Goal: Transaction & Acquisition: Subscribe to service/newsletter

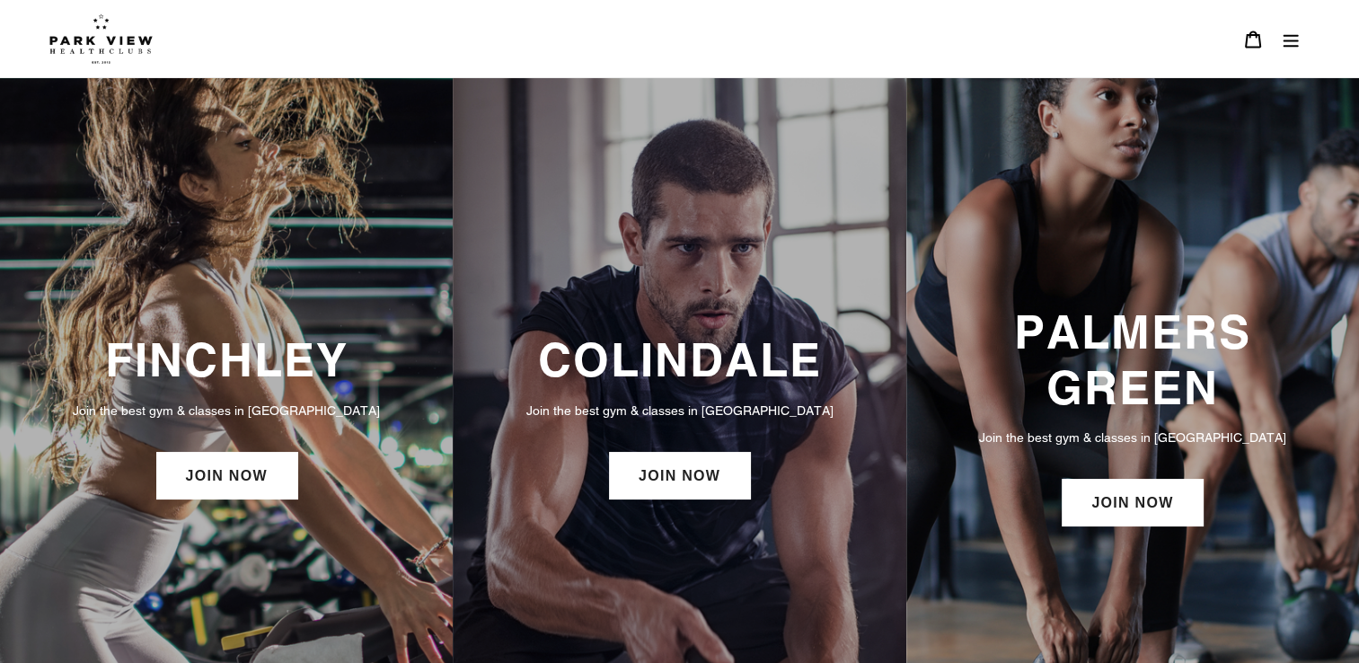
click at [1291, 31] on icon "Menu" at bounding box center [1290, 40] width 18 height 18
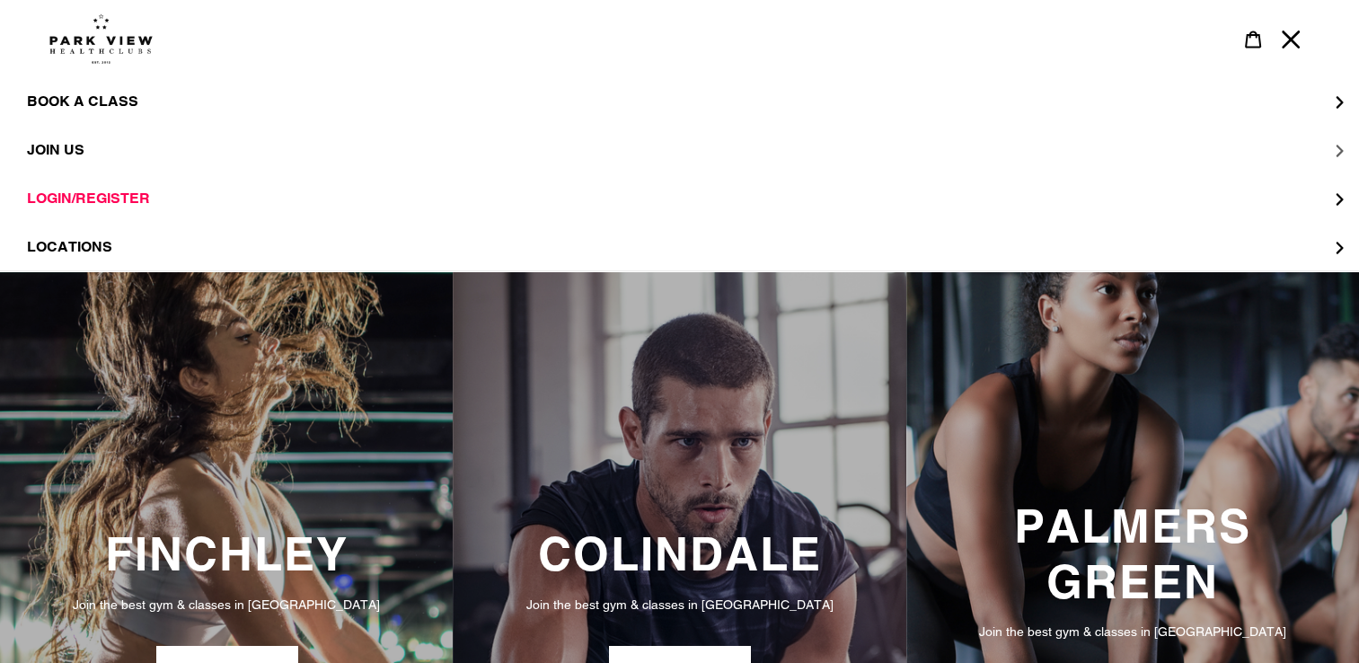
click at [1343, 150] on button "JOIN US" at bounding box center [679, 150] width 1359 height 48
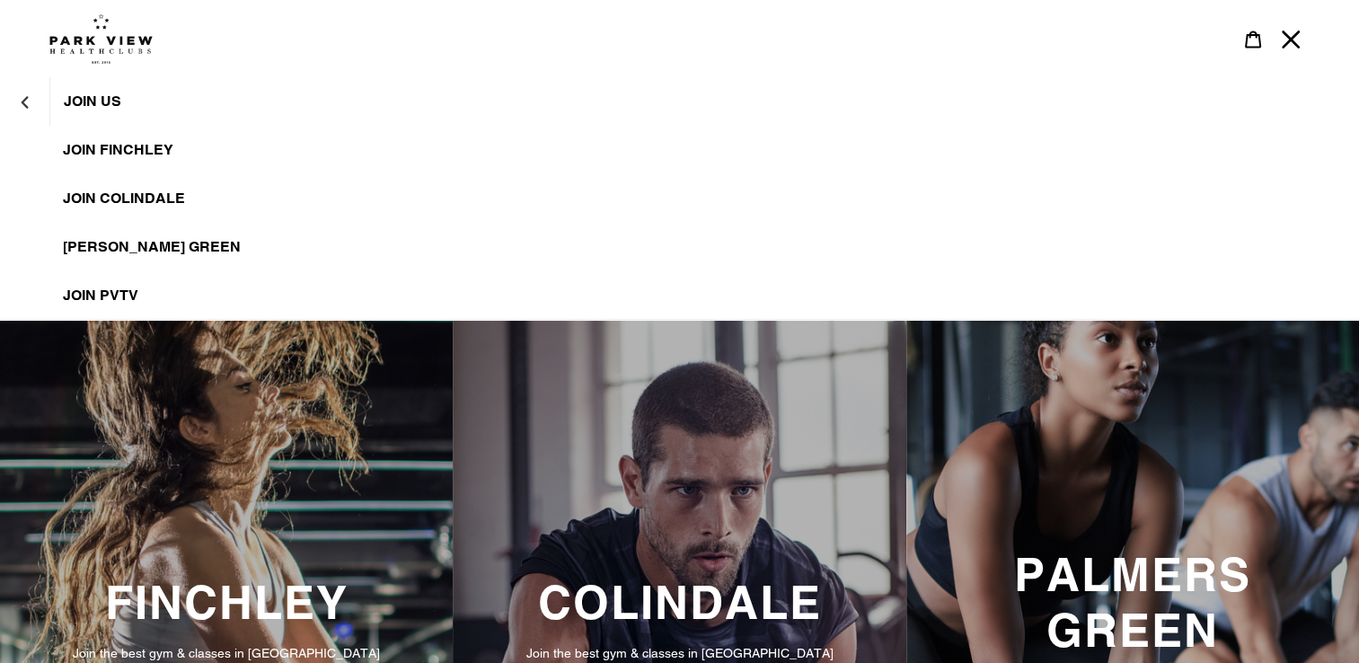
click at [165, 189] on link "JOIN Colindale" at bounding box center [679, 198] width 1359 height 48
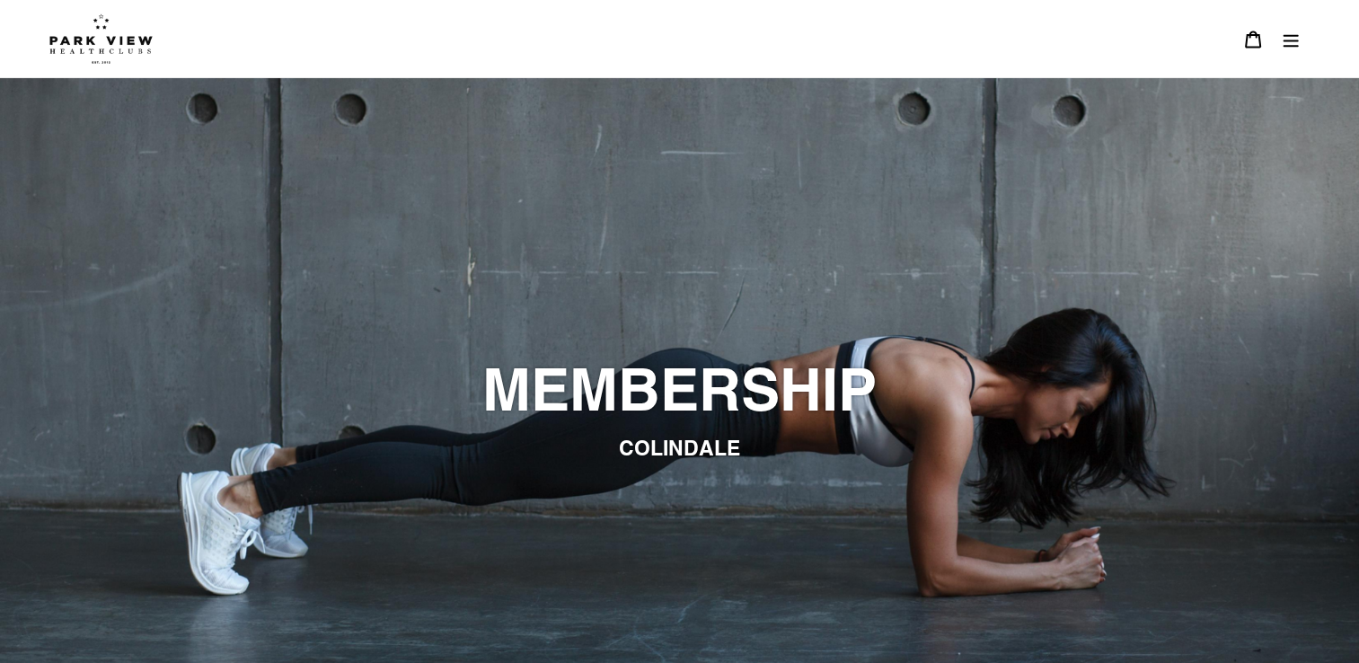
click at [1289, 36] on icon "Menu" at bounding box center [1290, 40] width 18 height 18
